Goal: Task Accomplishment & Management: Manage account settings

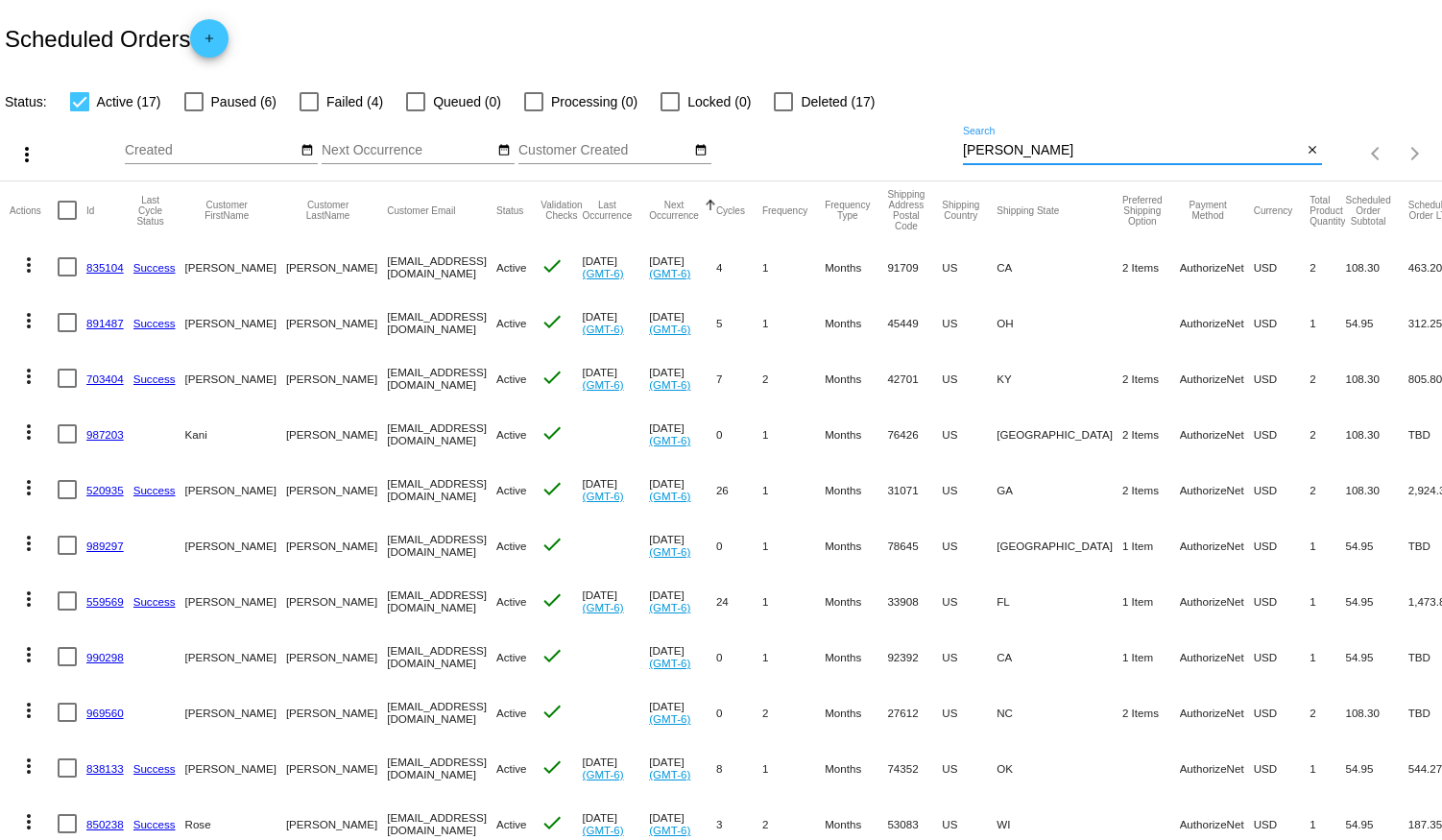
drag, startPoint x: 1046, startPoint y: 143, endPoint x: 859, endPoint y: 132, distance: 187.3
click at [859, 132] on div "more_vert Aug Jan Feb Mar [DATE]" at bounding box center [721, 146] width 1442 height 68
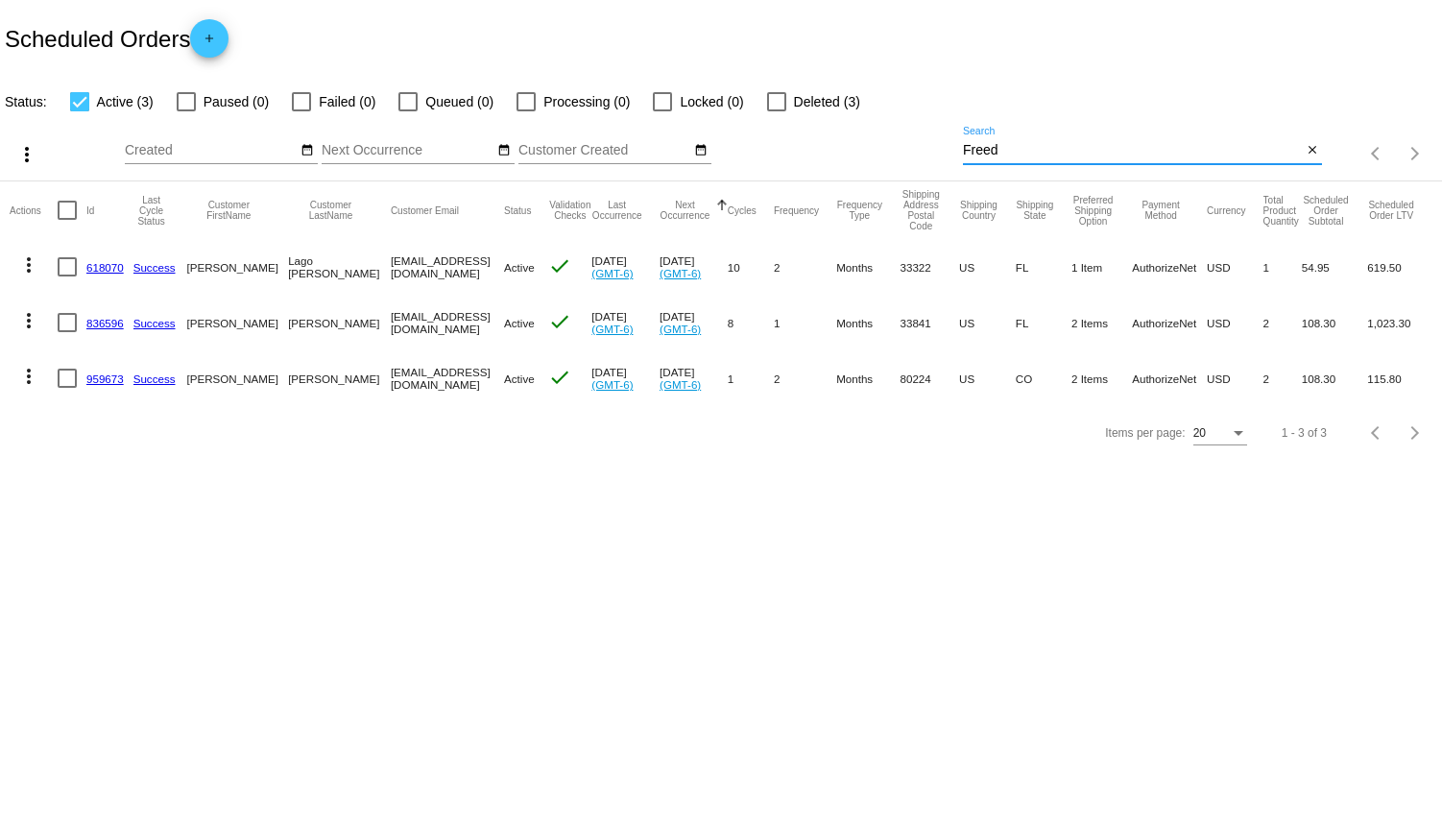
type input "Freed"
click at [304, 102] on div at bounding box center [301, 101] width 19 height 19
click at [302, 112] on input "Failed (0)" at bounding box center [301, 112] width 1 height 1
checkbox input "true"
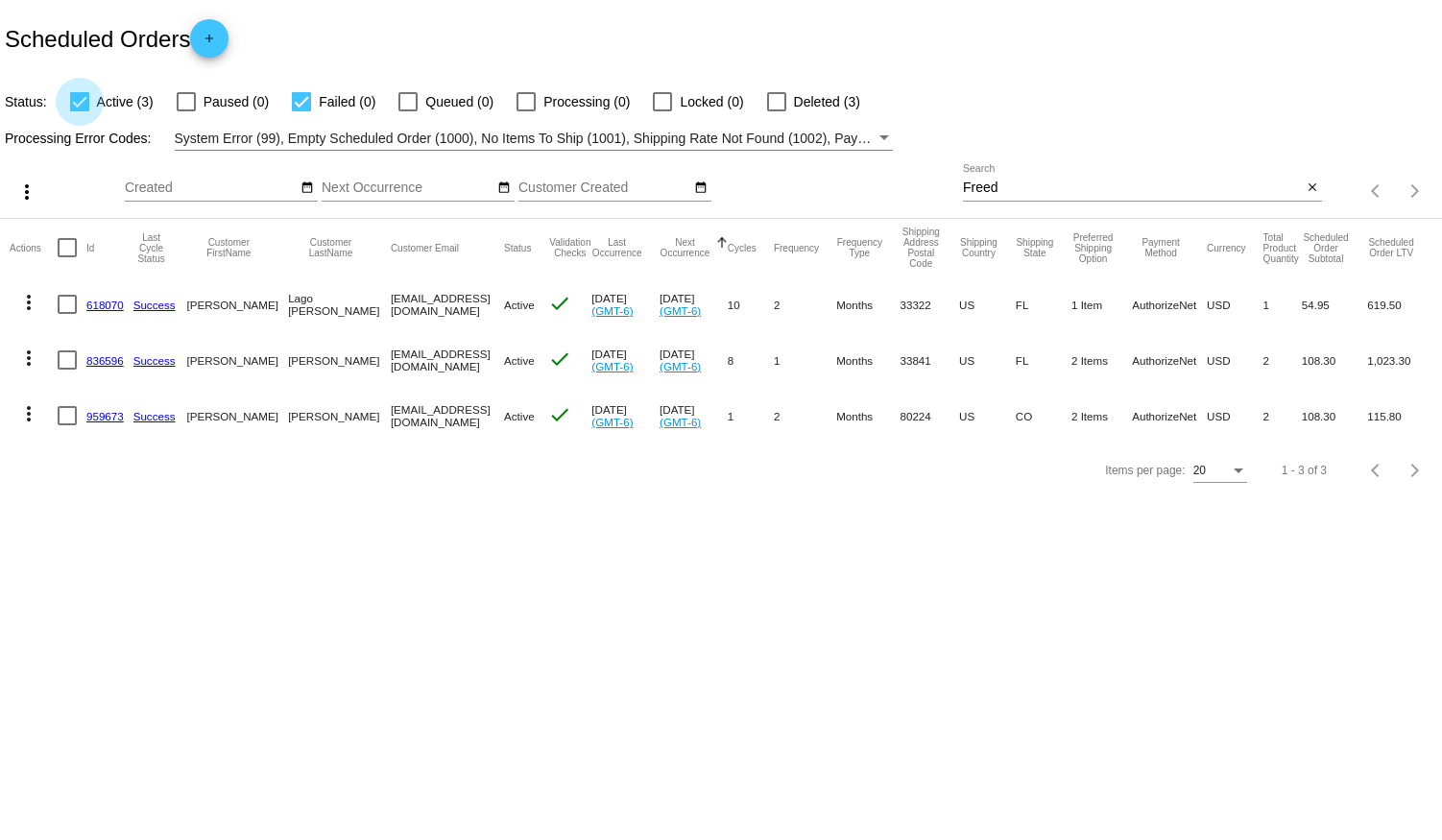
click at [78, 96] on div at bounding box center [79, 101] width 19 height 19
click at [79, 112] on input "Active (3)" at bounding box center [79, 112] width 1 height 1
checkbox input "false"
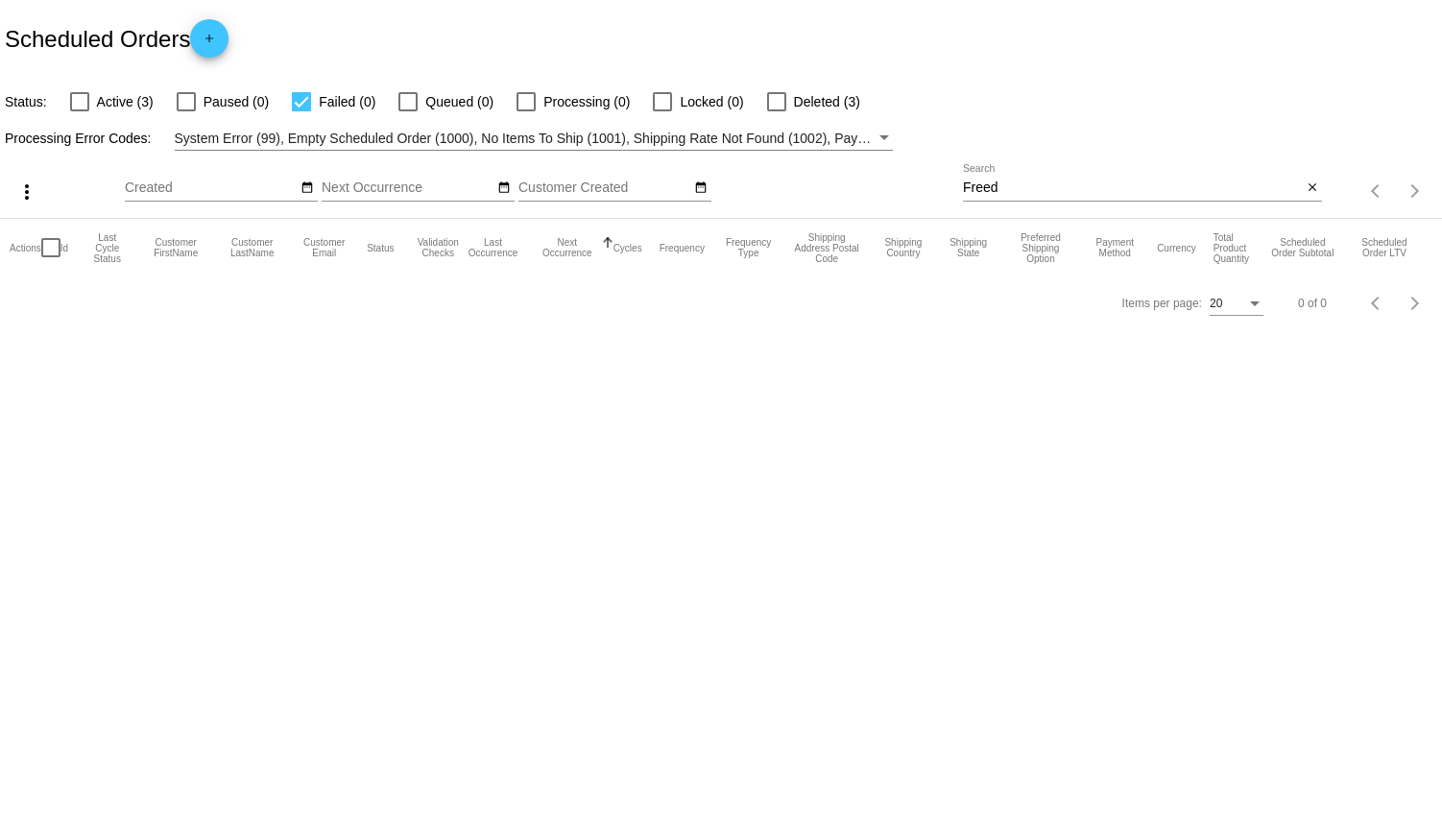
click at [190, 96] on div at bounding box center [185, 101] width 19 height 19
click at [186, 112] on input "Paused (0)" at bounding box center [185, 112] width 1 height 1
checkbox input "true"
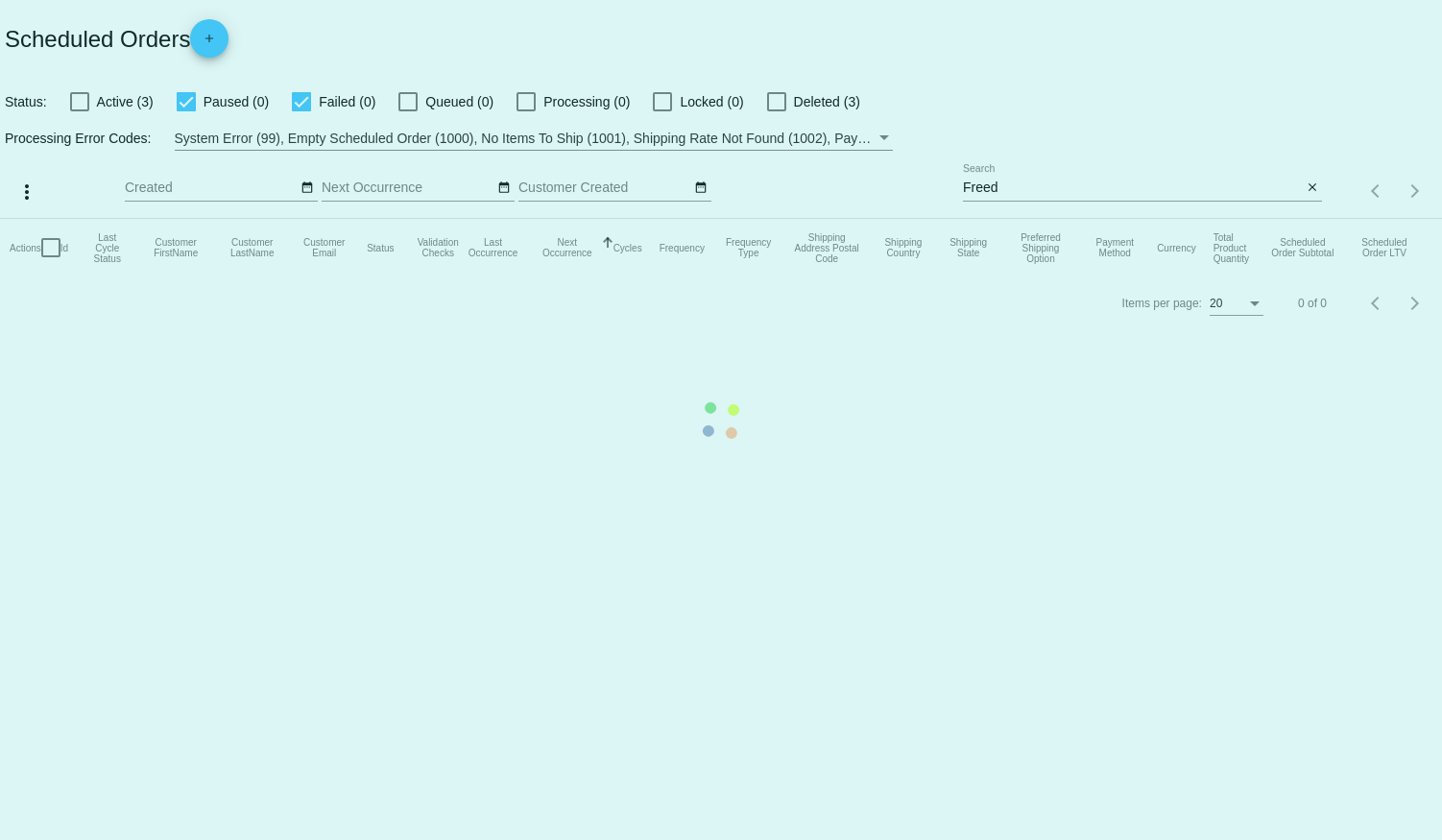
click at [300, 219] on mat-table "Actions Id Last Cycle Status Customer FirstName Customer LastName Customer Emai…" at bounding box center [721, 247] width 1442 height 57
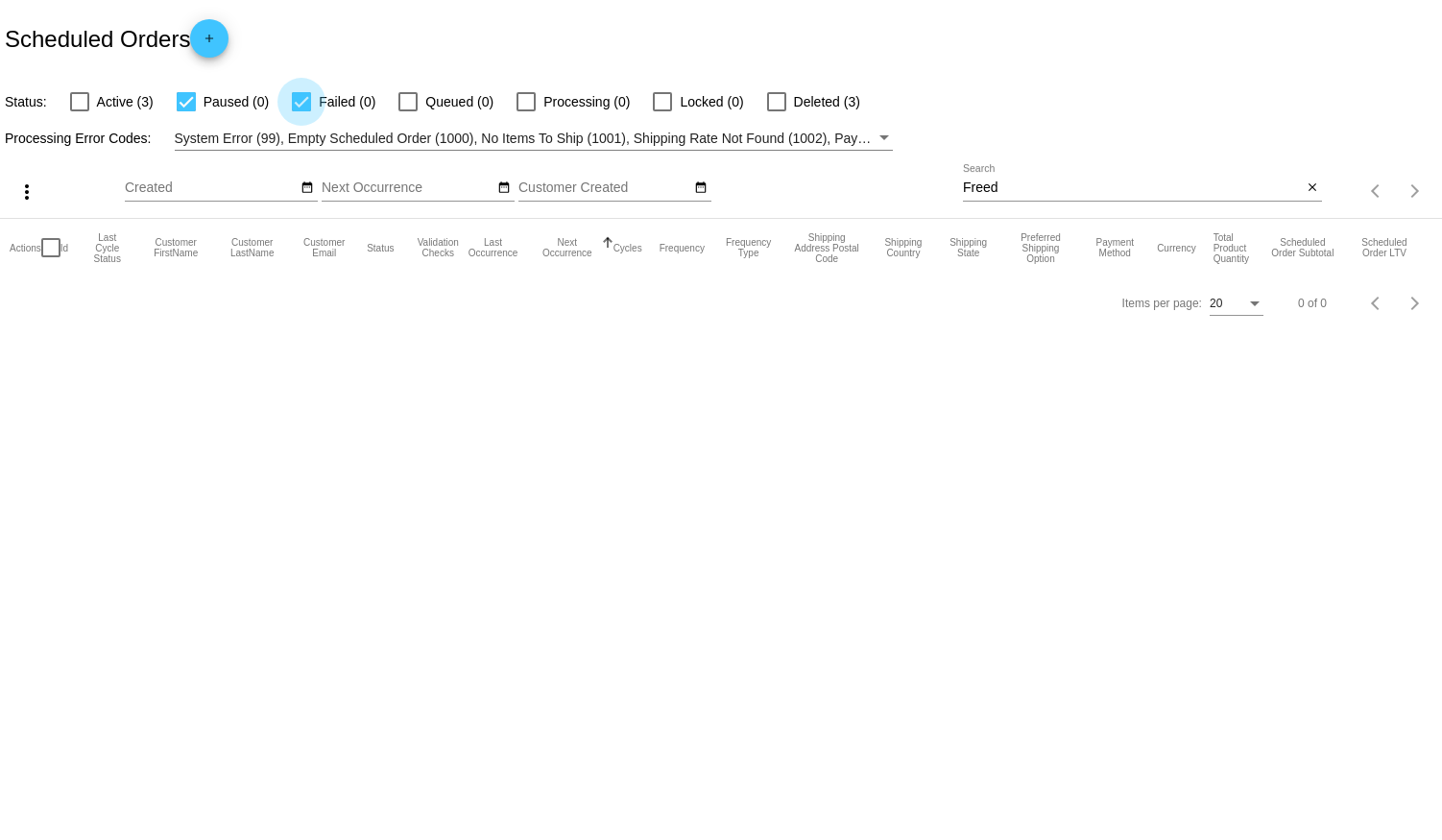
click at [299, 102] on div at bounding box center [301, 101] width 19 height 19
click at [301, 112] on input "Failed (0)" at bounding box center [301, 112] width 1 height 1
checkbox input "false"
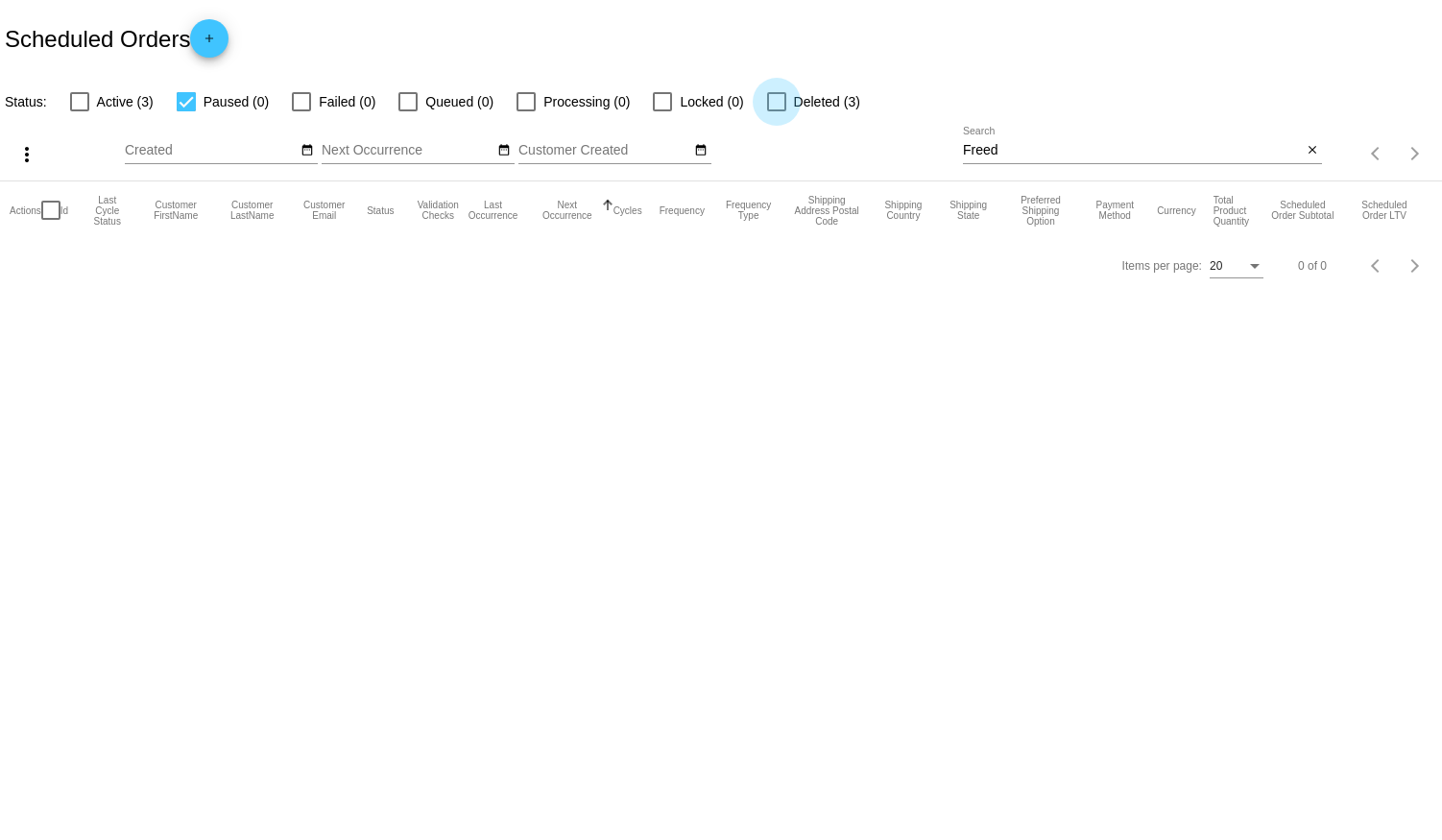
click at [772, 97] on div at bounding box center [776, 101] width 19 height 19
click at [776, 112] on input "Deleted (3)" at bounding box center [776, 112] width 1 height 1
checkbox input "true"
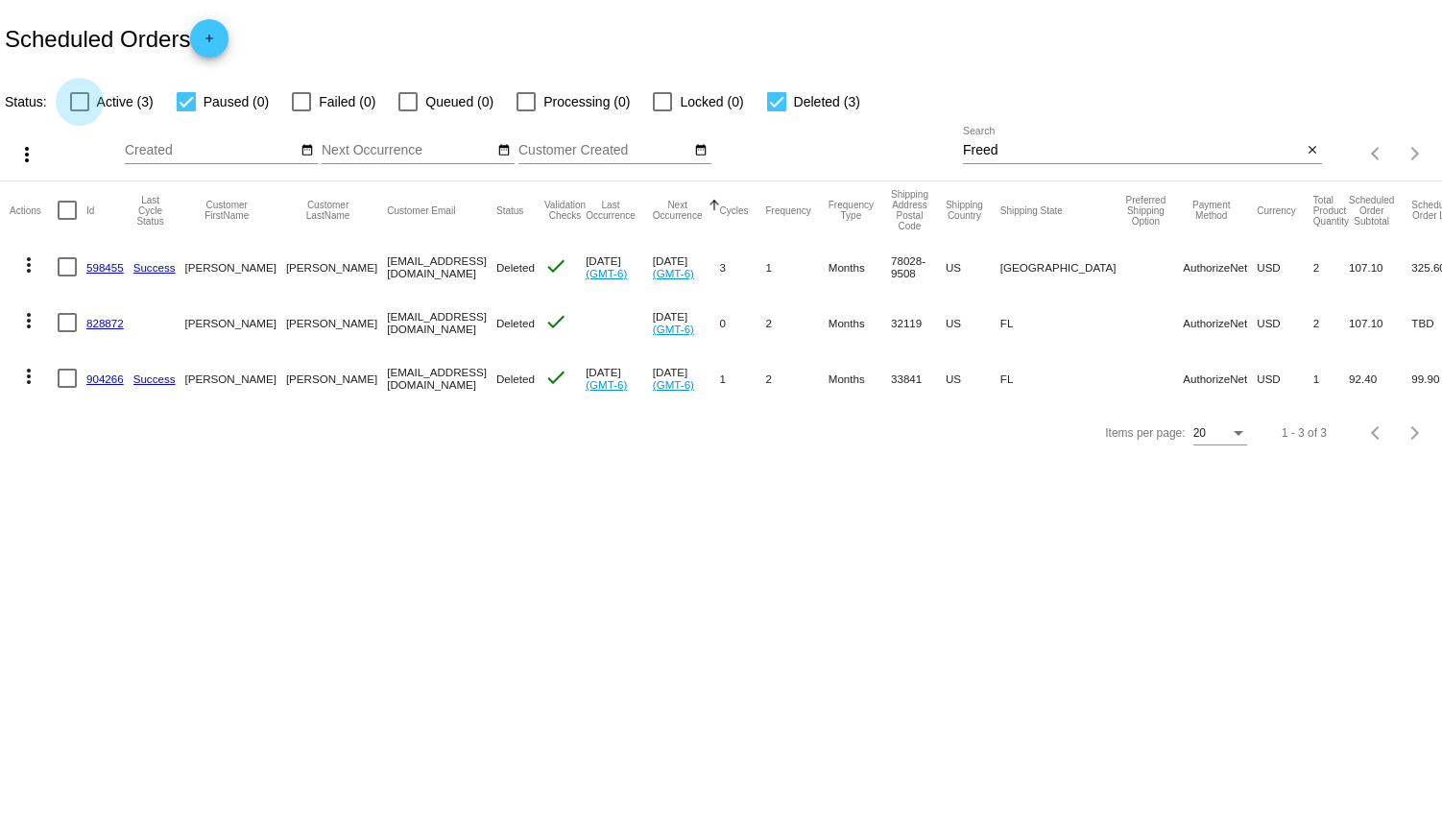
click at [80, 101] on div at bounding box center [79, 101] width 19 height 19
click at [80, 112] on input "Active (3)" at bounding box center [79, 112] width 1 height 1
checkbox input "true"
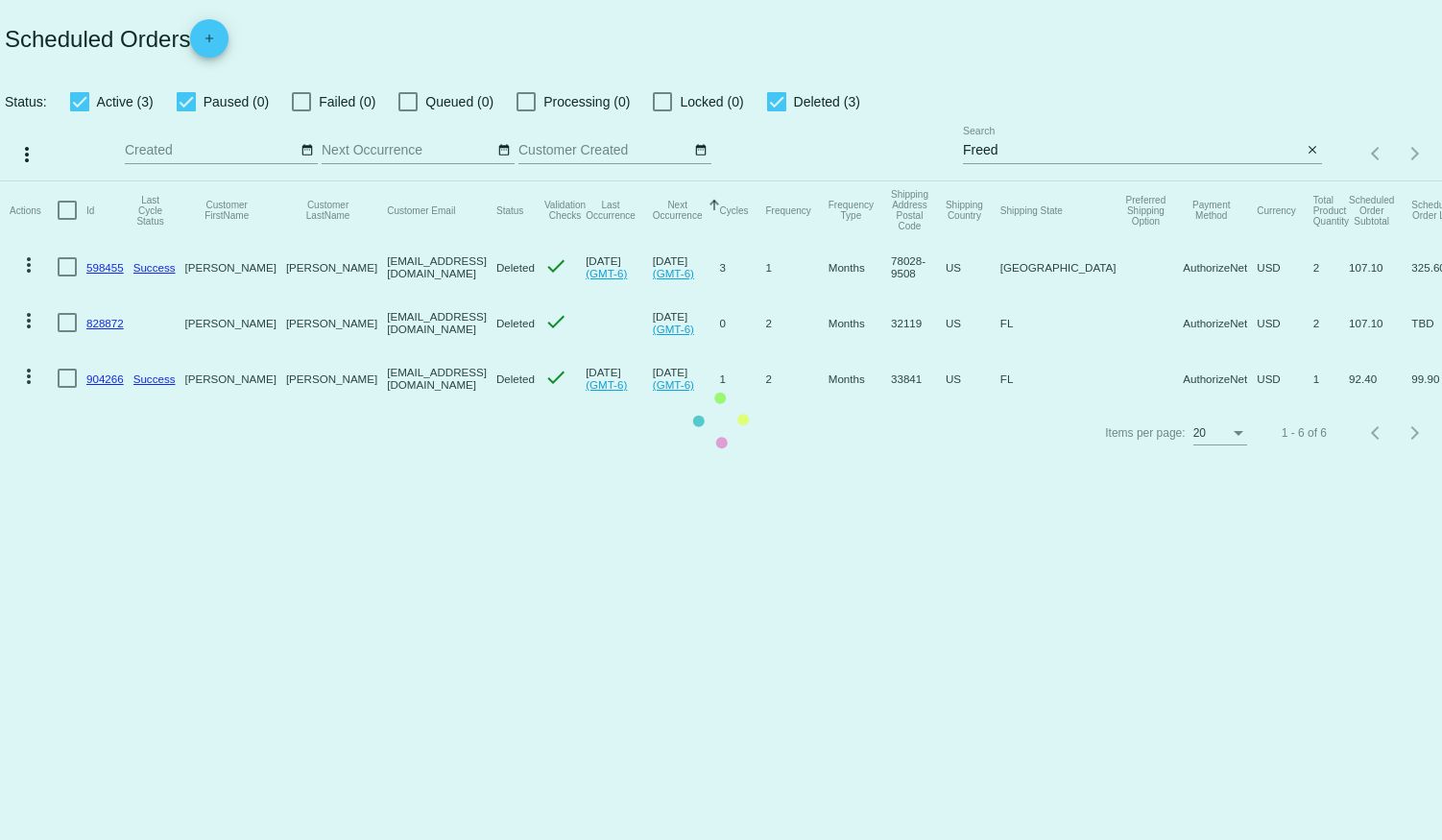
click at [182, 181] on mat-table "Actions Id Last Cycle Status Customer FirstName Customer LastName Customer Emai…" at bounding box center [721, 293] width 1442 height 225
click at [185, 181] on mat-table "Actions Id Last Cycle Status Customer FirstName Customer LastName Customer Emai…" at bounding box center [721, 293] width 1442 height 225
click at [772, 181] on mat-table "Actions Id Last Cycle Status Customer FirstName Customer LastName Customer Emai…" at bounding box center [721, 293] width 1442 height 225
click at [186, 181] on mat-table "Actions Id Last Cycle Status Customer FirstName Customer LastName Customer Emai…" at bounding box center [721, 293] width 1442 height 225
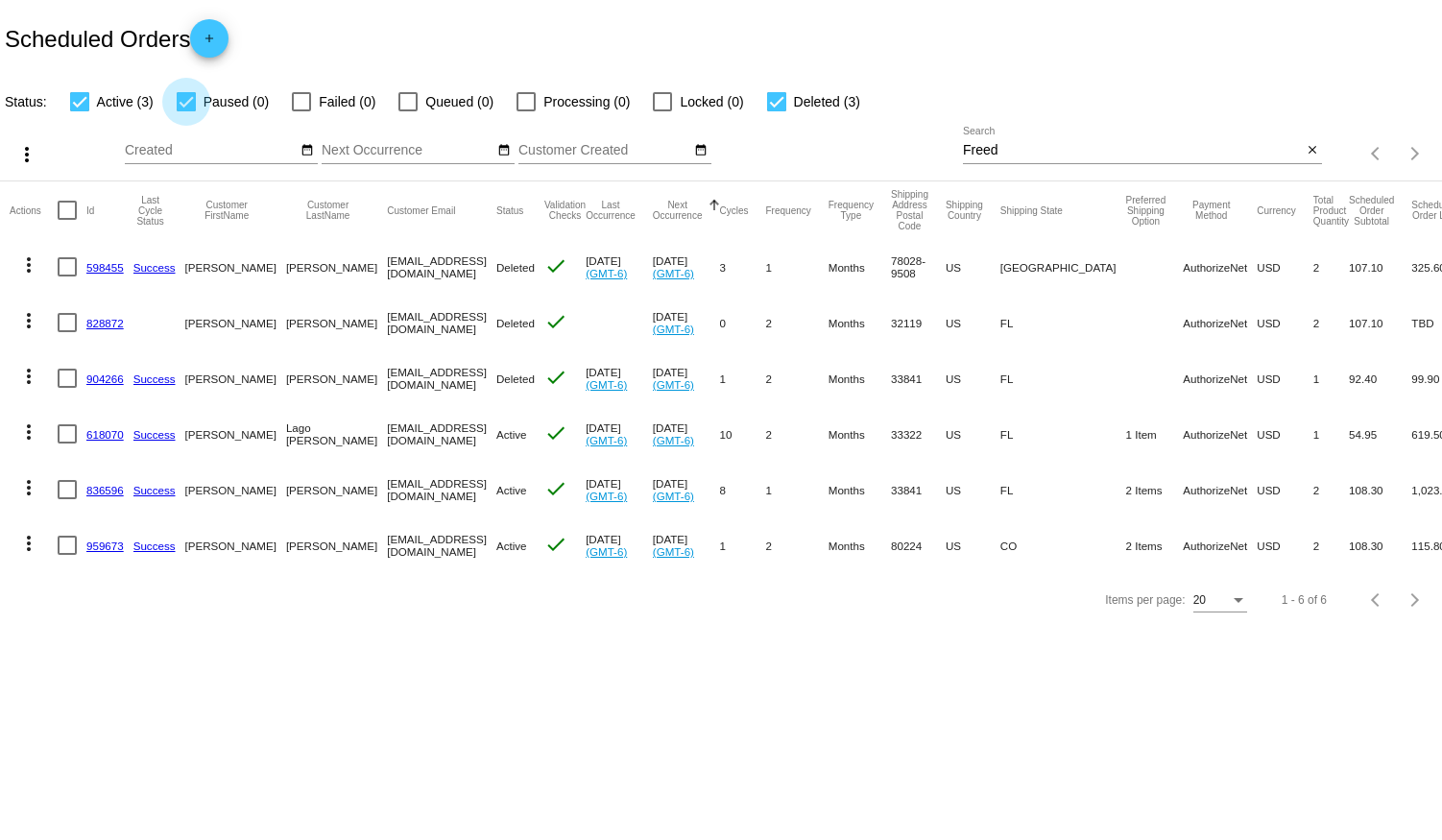
click at [187, 99] on div at bounding box center [185, 101] width 19 height 19
click at [186, 112] on input "Paused (0)" at bounding box center [185, 112] width 1 height 1
checkbox input "false"
click at [778, 99] on div at bounding box center [776, 101] width 19 height 19
click at [777, 112] on input "Deleted (3)" at bounding box center [776, 112] width 1 height 1
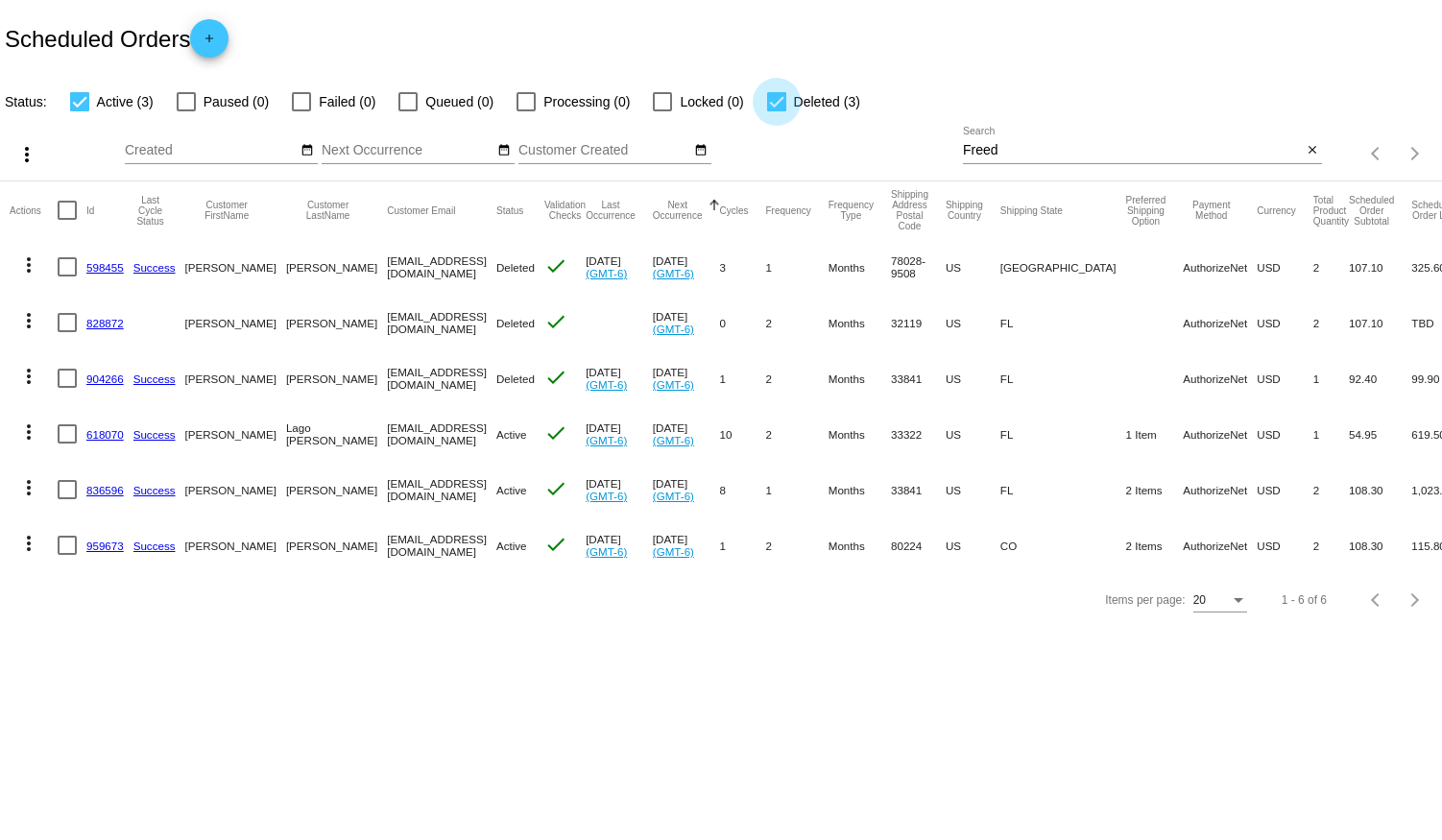
checkbox input "false"
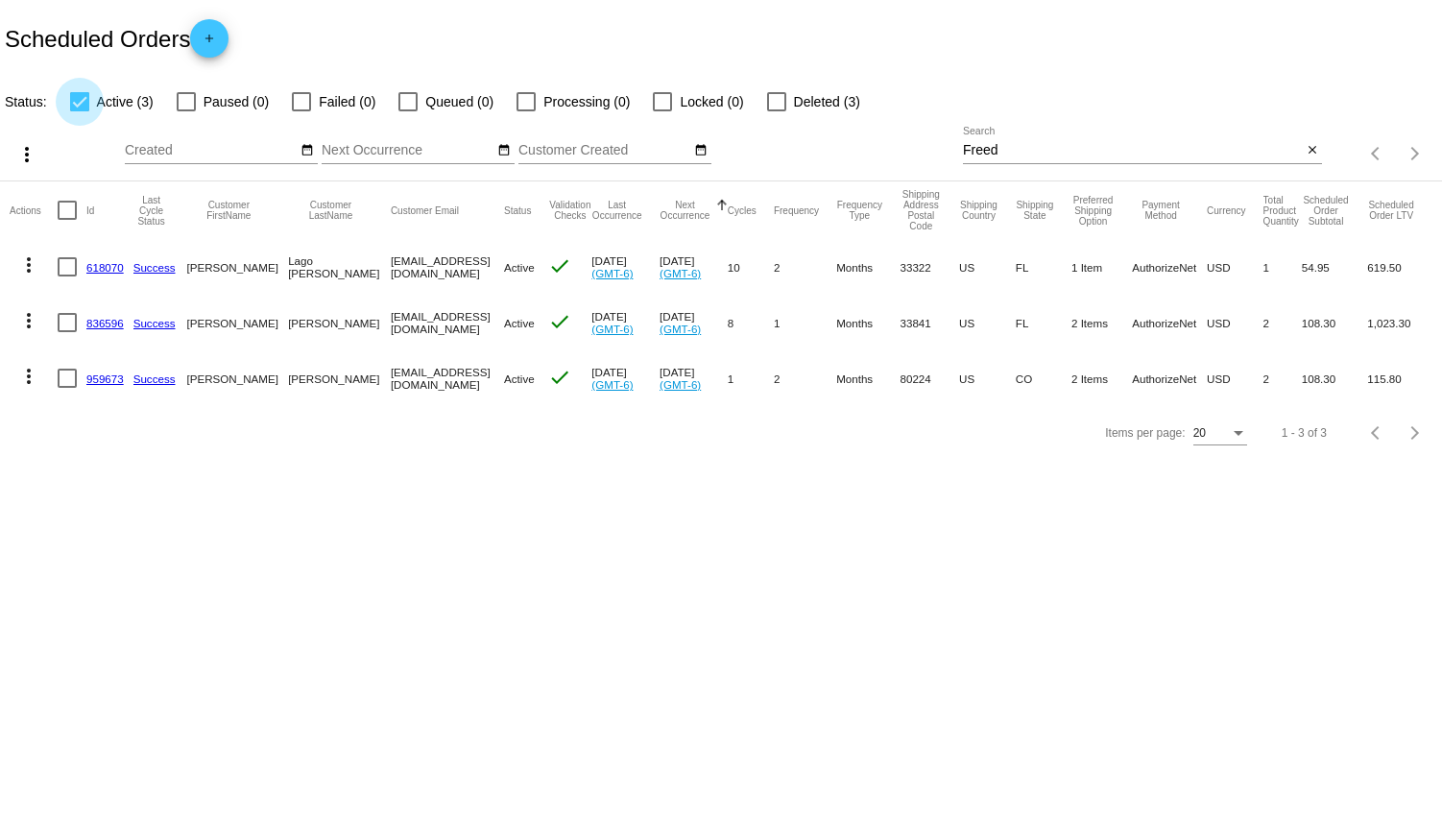
click at [83, 101] on div at bounding box center [79, 101] width 19 height 19
click at [80, 112] on input "Active (3)" at bounding box center [79, 112] width 1 height 1
checkbox input "false"
